Goal: Find specific page/section: Find specific page/section

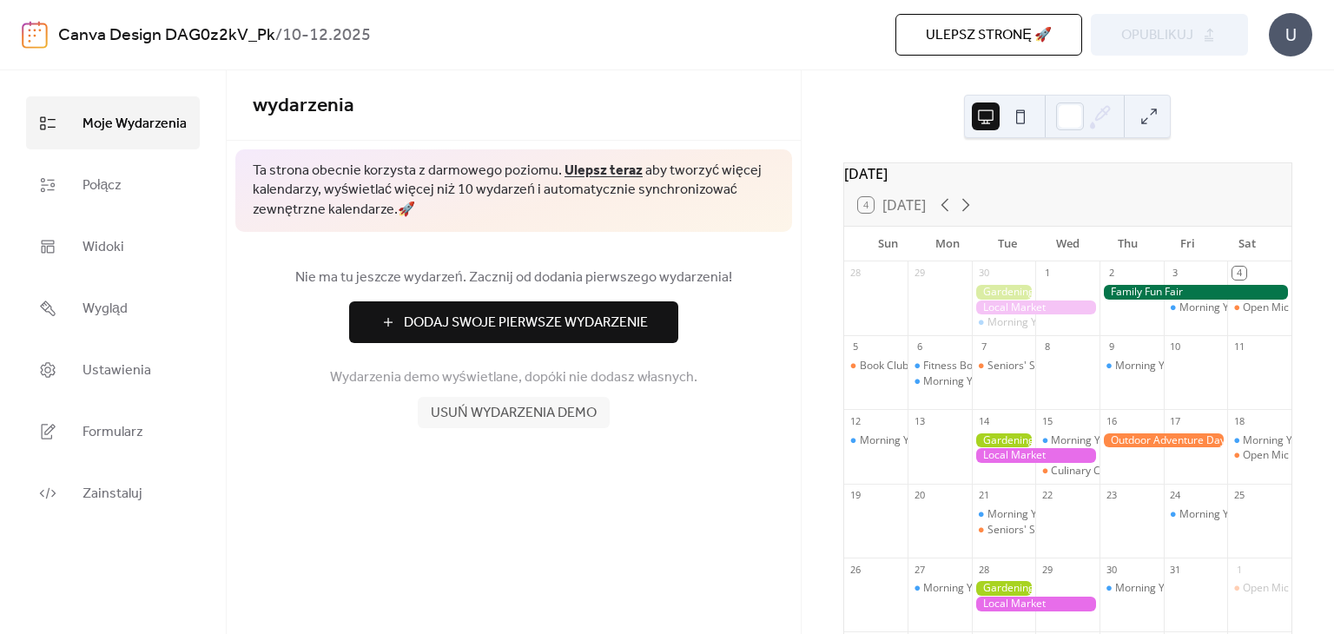
scroll to position [162, 0]
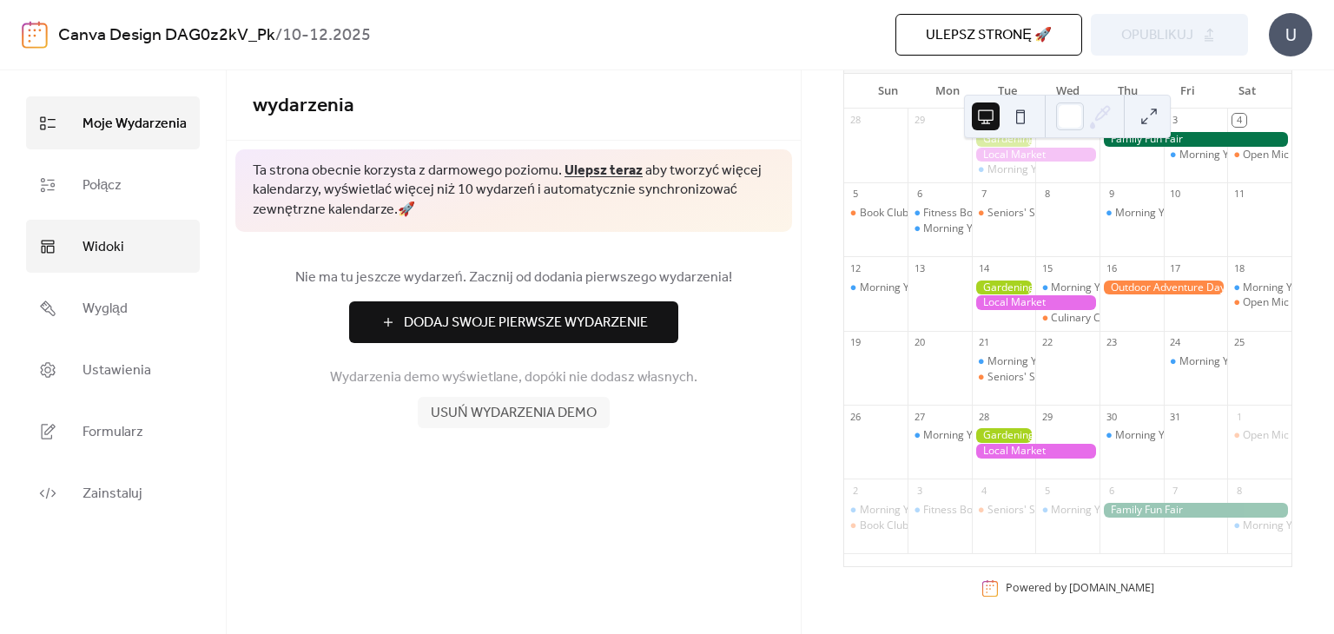
click at [130, 241] on link "Widoki" at bounding box center [113, 246] width 174 height 53
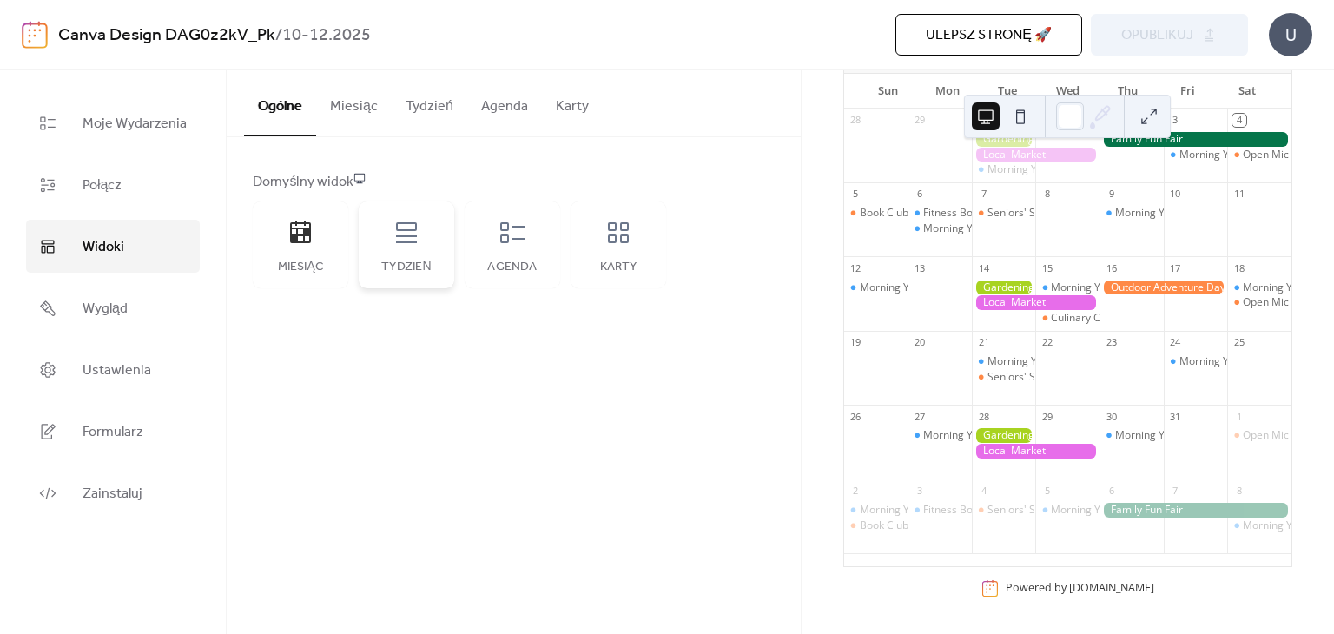
click at [390, 255] on div "Tydzień" at bounding box center [407, 244] width 96 height 87
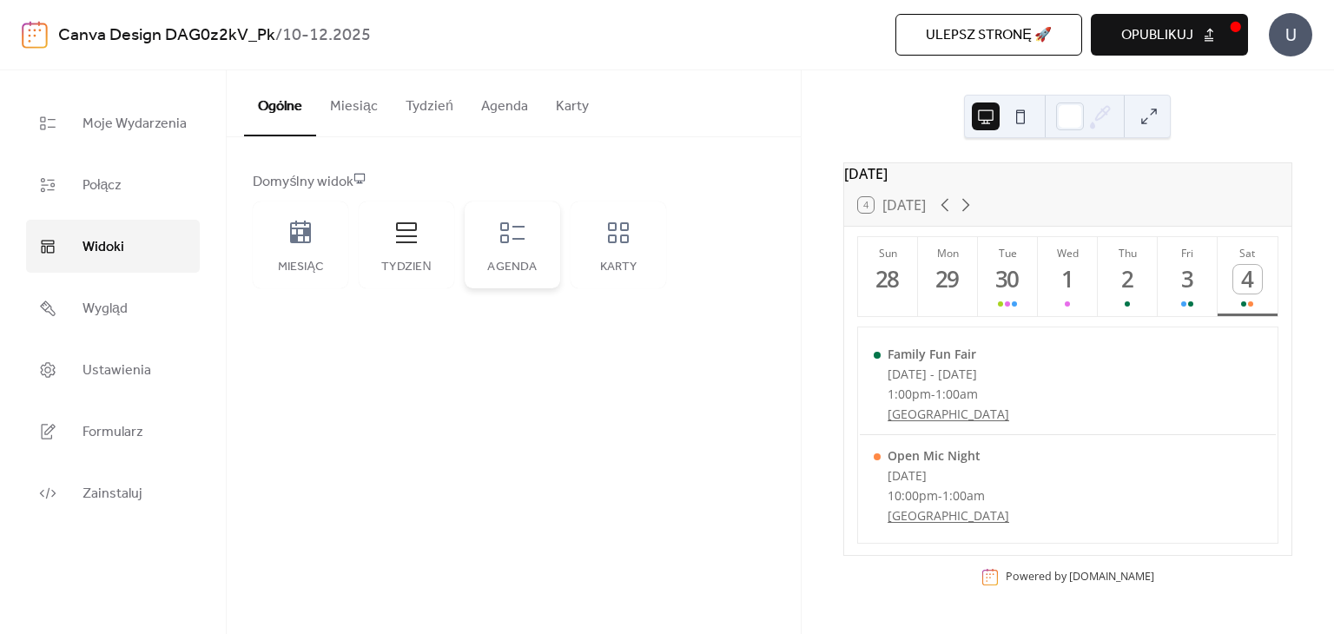
click at [521, 249] on div "Agenda" at bounding box center [513, 244] width 96 height 87
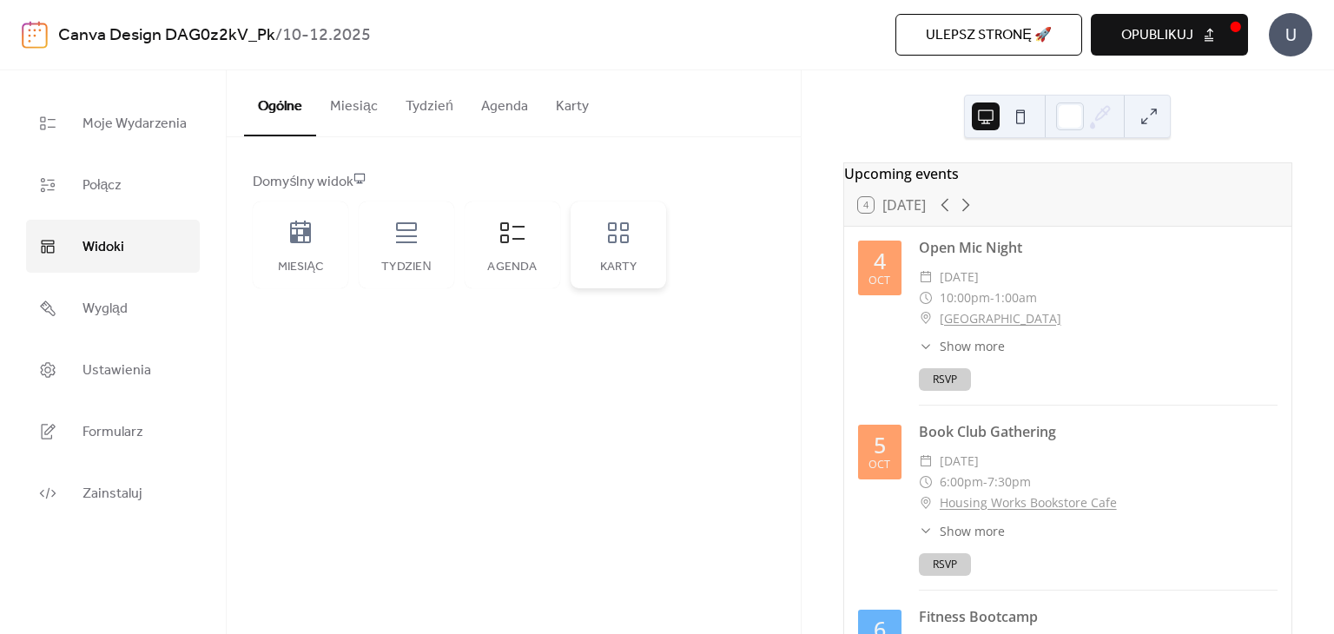
click at [623, 241] on icon at bounding box center [618, 232] width 21 height 21
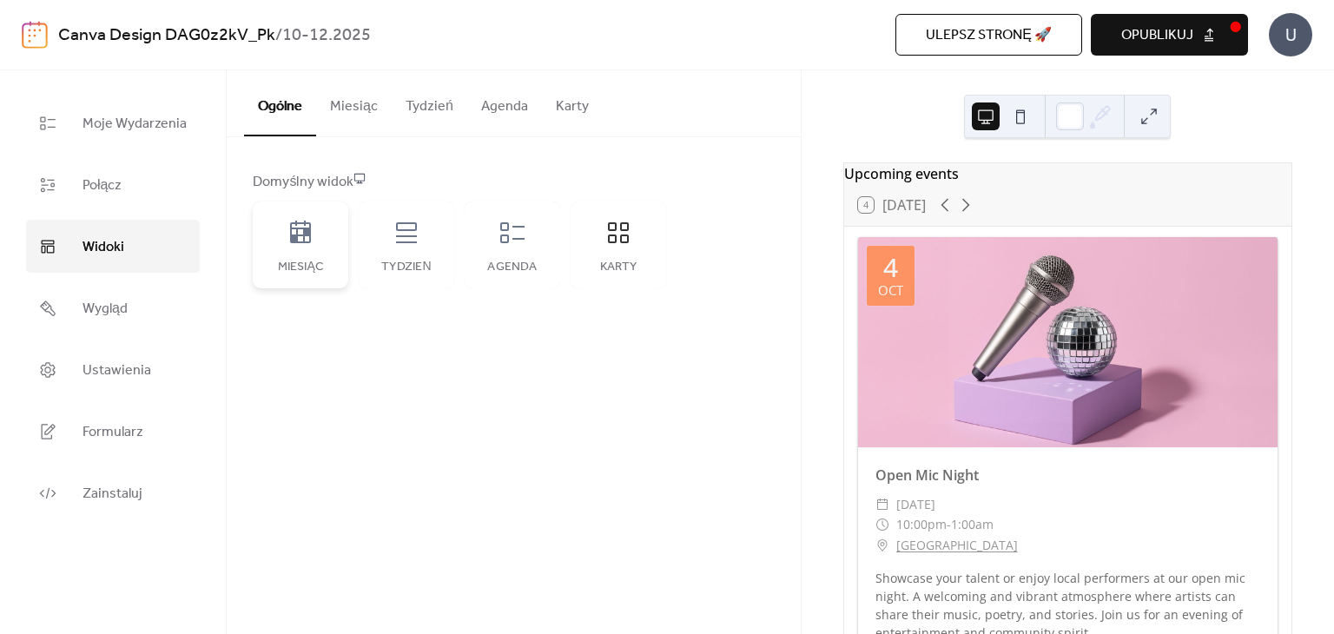
click at [287, 243] on icon at bounding box center [301, 233] width 28 height 28
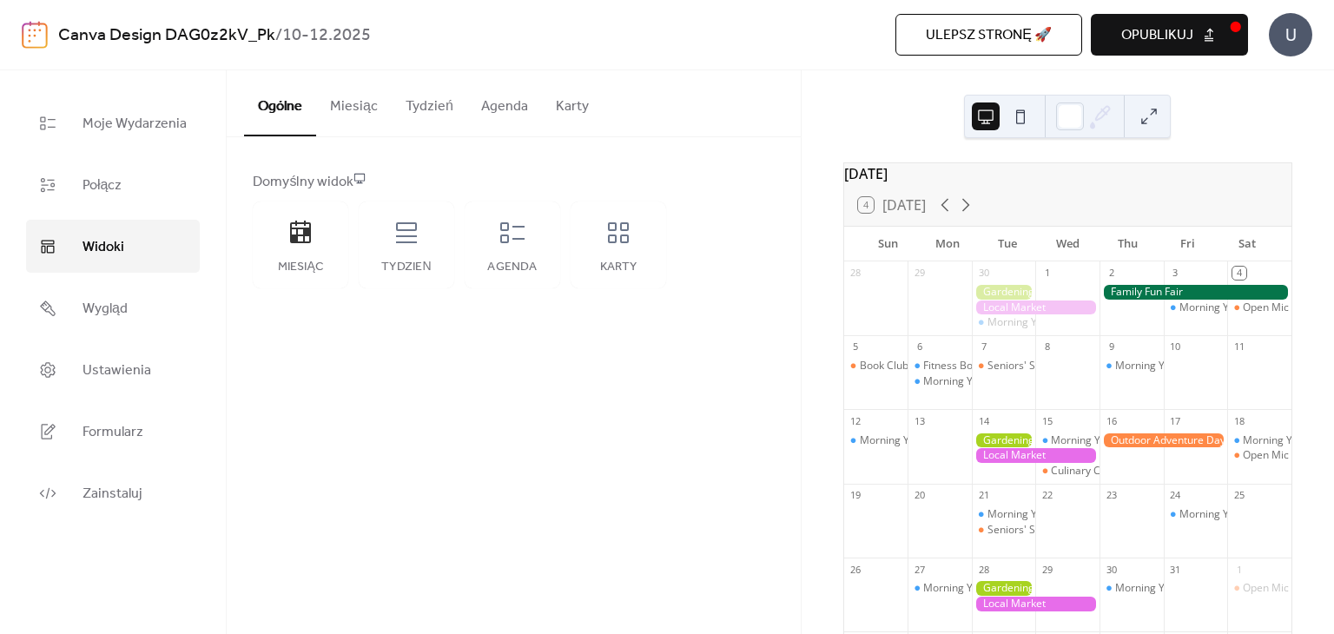
click at [361, 115] on button "Miesiąc" at bounding box center [354, 102] width 76 height 64
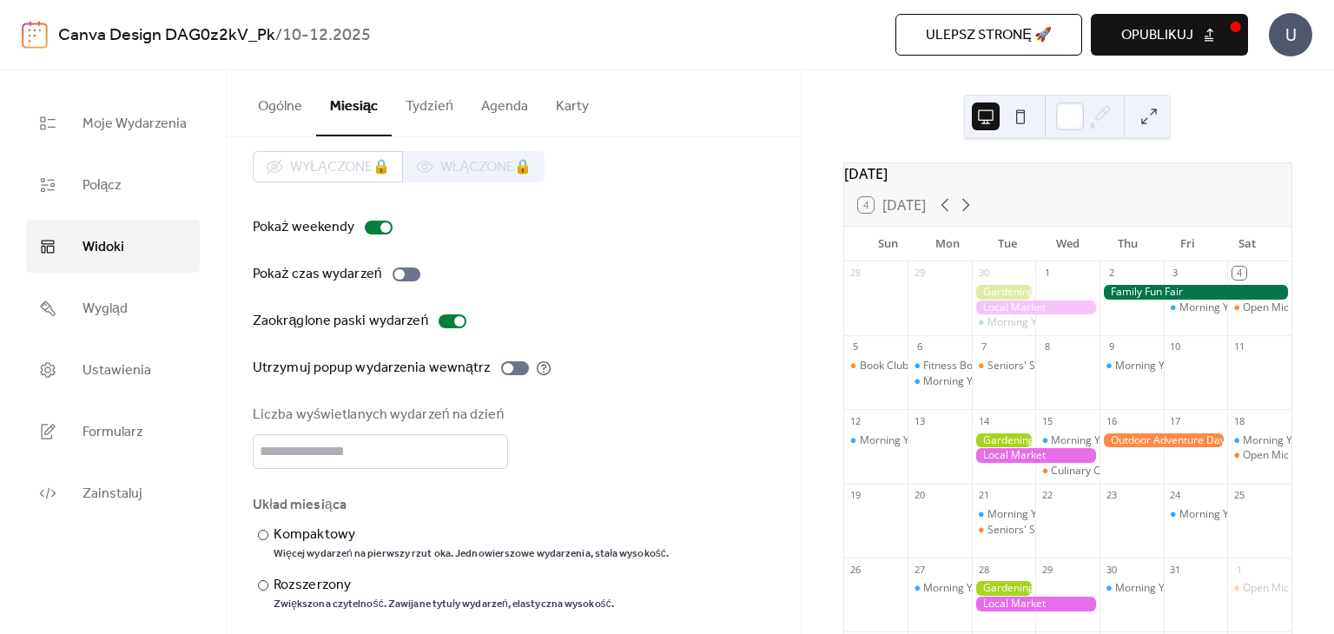
scroll to position [32, 0]
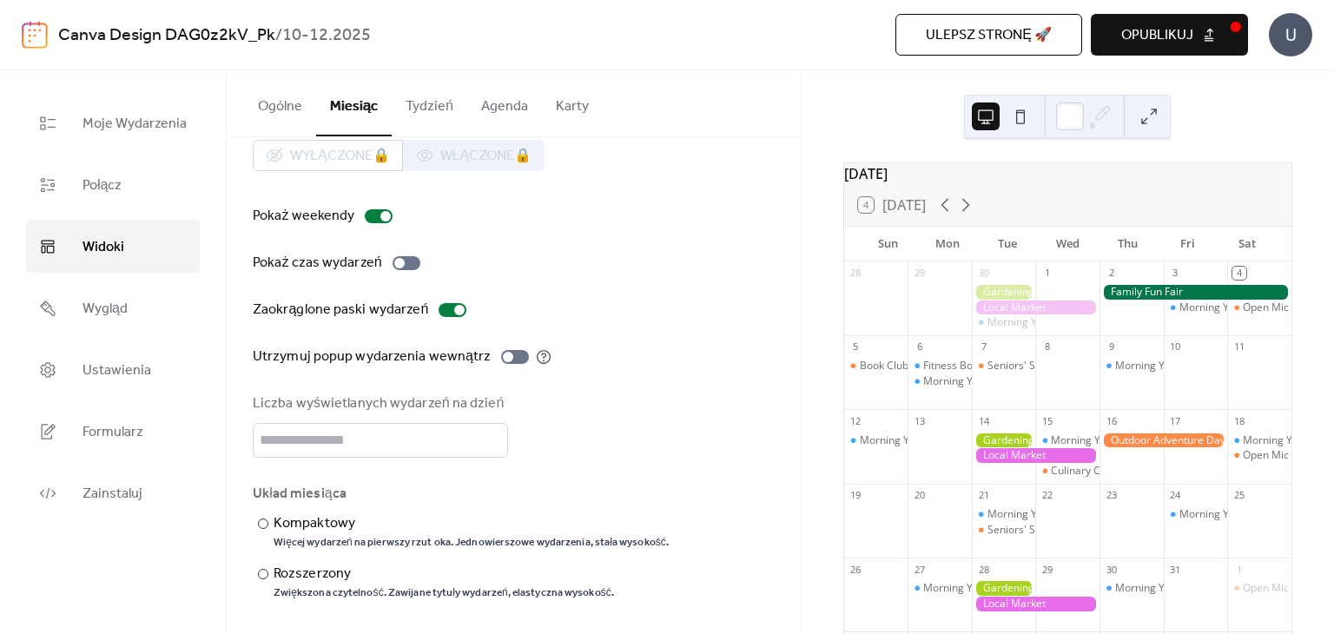
click at [421, 113] on button "Tydzień" at bounding box center [430, 102] width 76 height 64
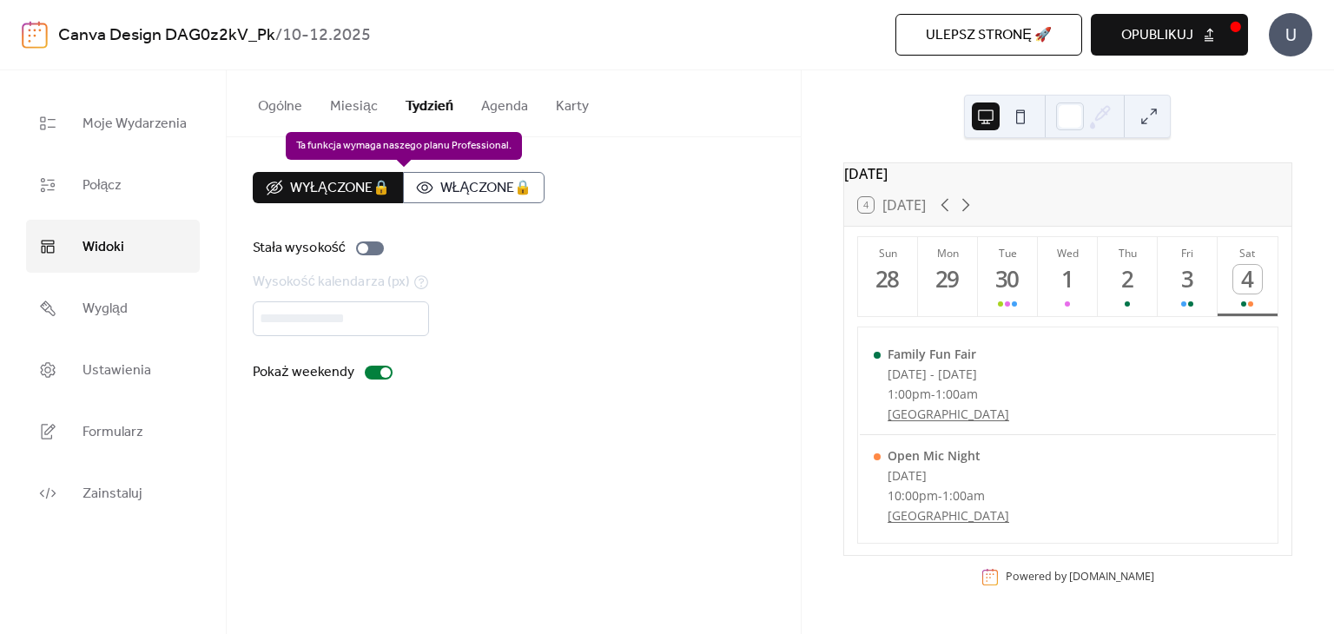
click at [478, 190] on div "Wyłączone 🔒 Włączone 🔒" at bounding box center [399, 187] width 292 height 31
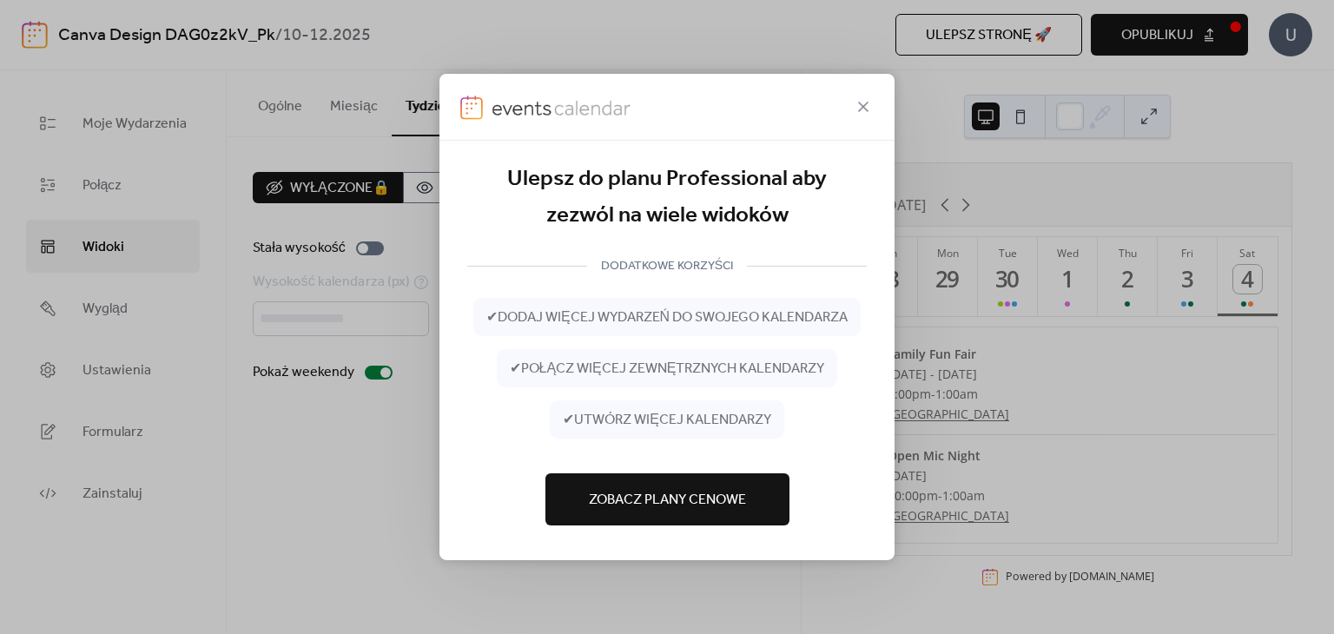
drag, startPoint x: 860, startPoint y: 109, endPoint x: 762, endPoint y: 102, distance: 98.3
click at [860, 108] on icon at bounding box center [863, 106] width 21 height 21
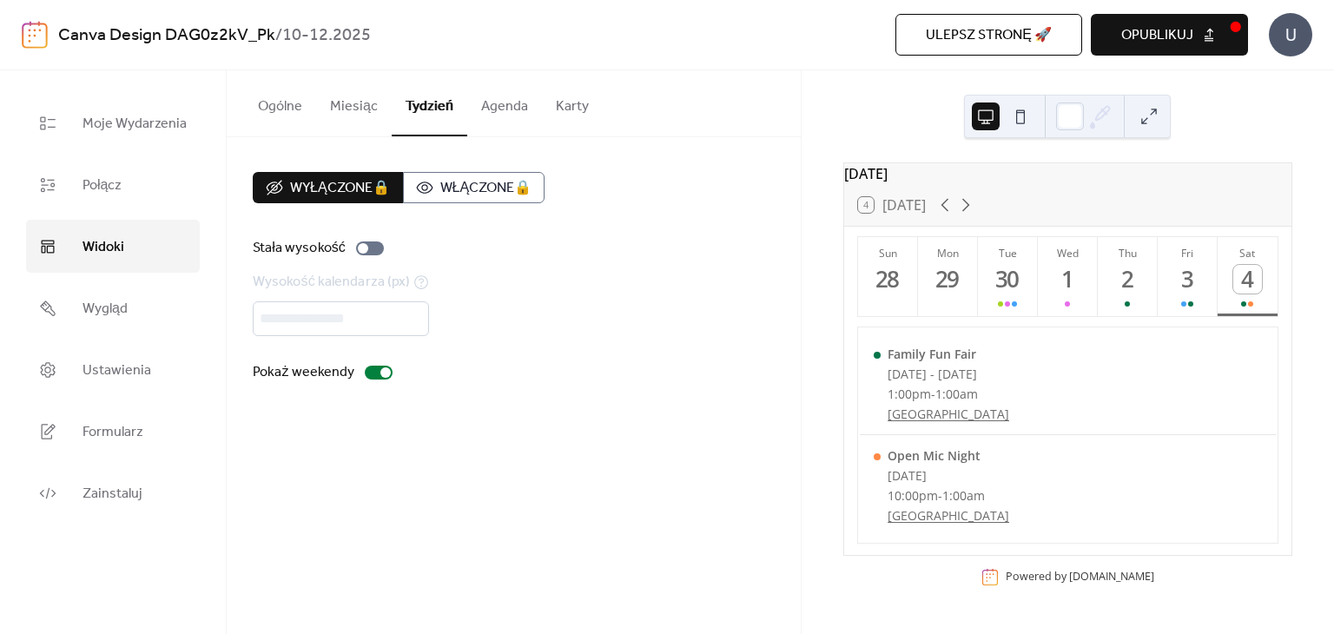
click at [491, 109] on button "Agenda" at bounding box center [504, 102] width 75 height 64
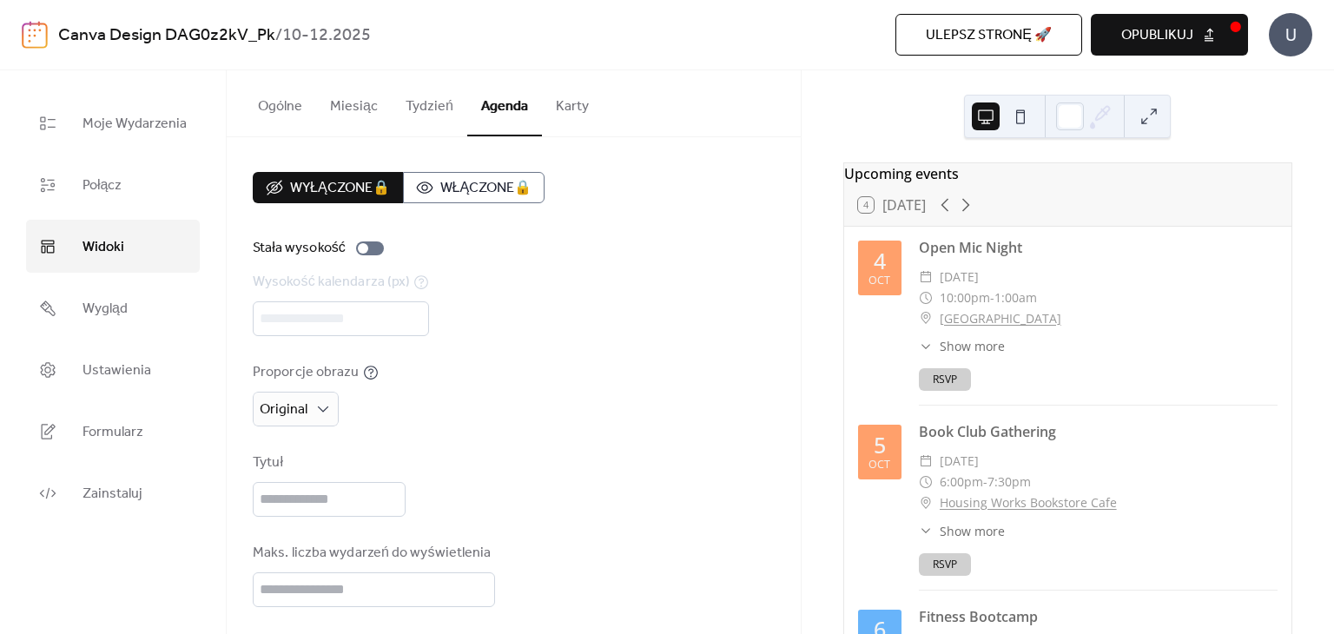
click at [573, 112] on button "Karty" at bounding box center [572, 102] width 61 height 64
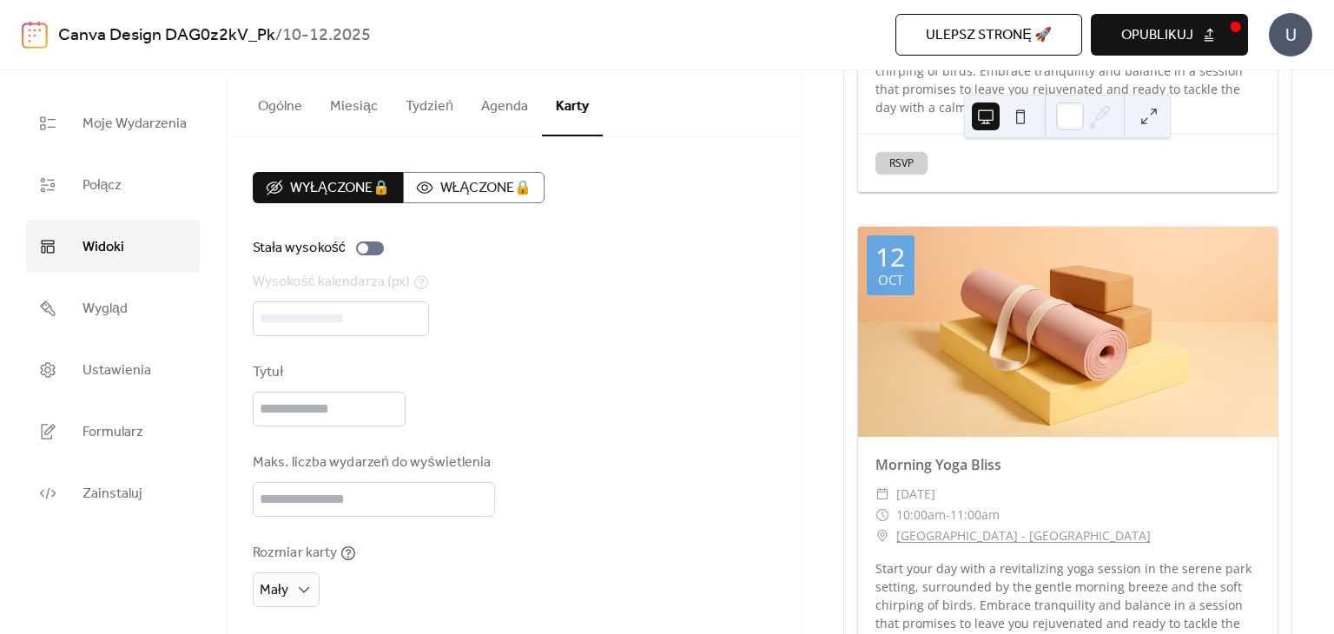
scroll to position [3300, 0]
